Goal: Find specific page/section: Find specific page/section

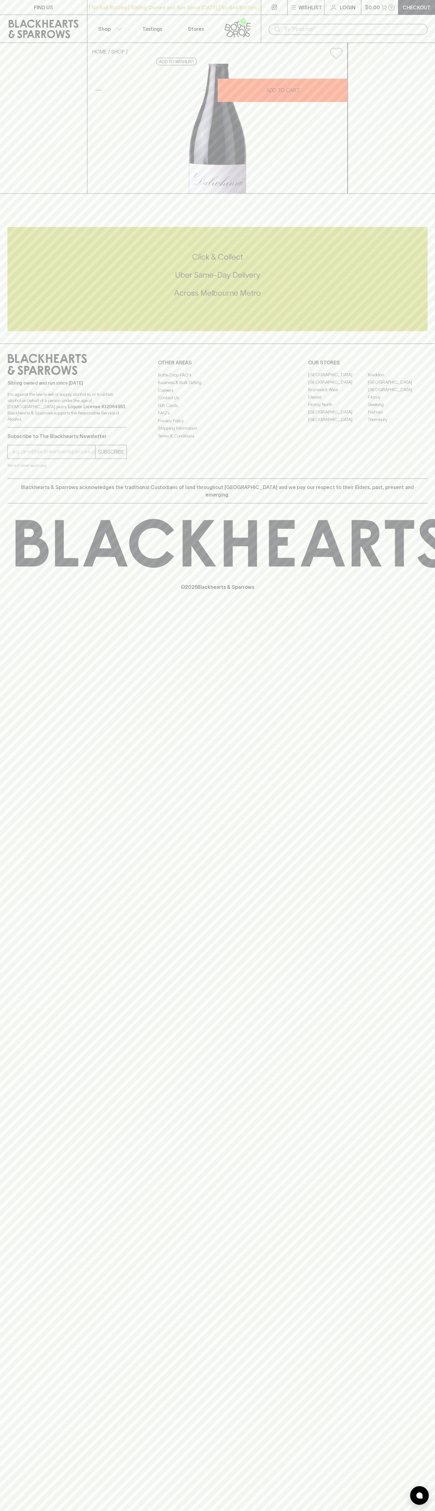
click at [14, 12] on link "FIND US" at bounding box center [43, 7] width 87 height 15
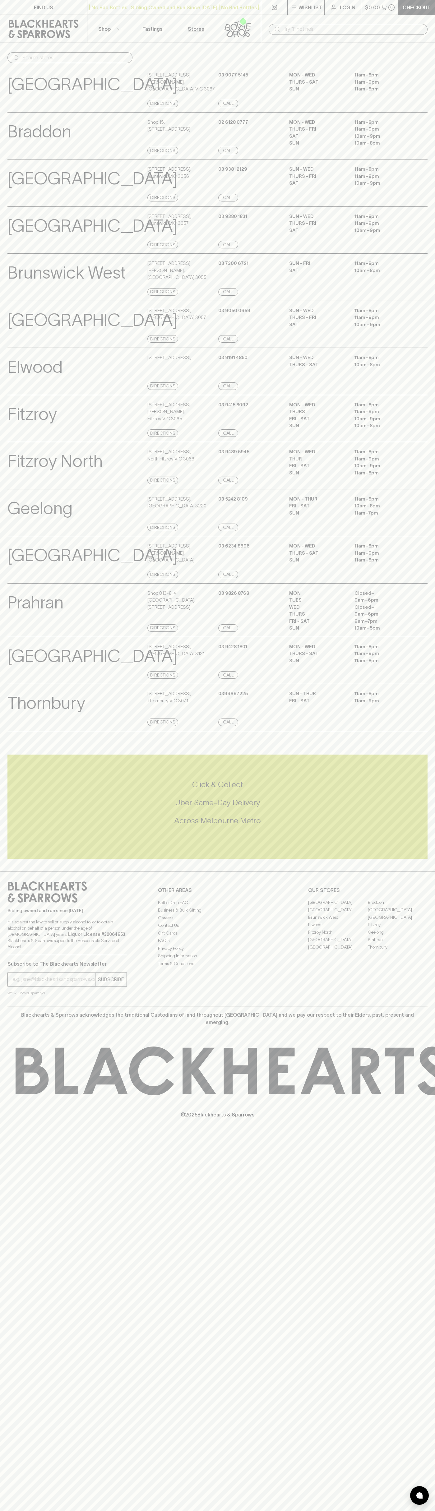
click at [257, 1510] on html "FIND US | No Bad Bottles | Sibling Owned and Run Since 2006 | No Bad Bottles | …" at bounding box center [217, 755] width 435 height 1511
click at [31, 531] on div "Geelong View Store Details" at bounding box center [76, 514] width 138 height 36
